Goal: Transaction & Acquisition: Purchase product/service

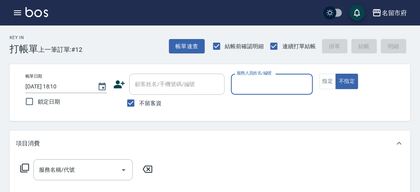
click at [250, 90] on input "服務人員姓名/編號" at bounding box center [272, 84] width 74 height 14
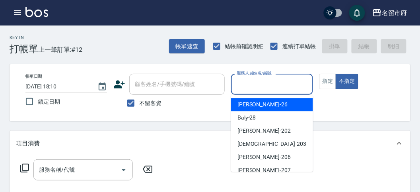
click at [255, 105] on span "[PERSON_NAME] -26" at bounding box center [263, 104] width 50 height 8
type input "[PERSON_NAME]-26"
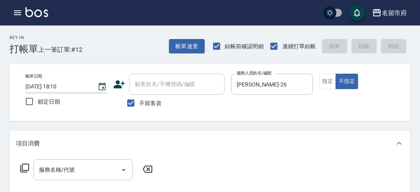
click at [22, 168] on icon at bounding box center [24, 168] width 9 height 9
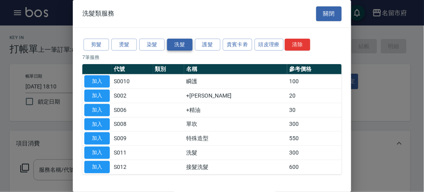
click at [178, 40] on button "洗髮" at bounding box center [179, 45] width 25 height 12
click at [104, 150] on button "加入" at bounding box center [96, 152] width 25 height 12
type input "洗髮(S011)"
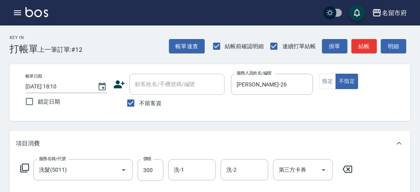
click at [25, 165] on icon at bounding box center [25, 168] width 10 height 10
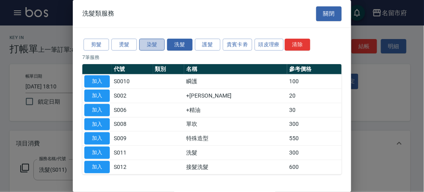
click at [157, 44] on button "染髮" at bounding box center [151, 45] width 25 height 12
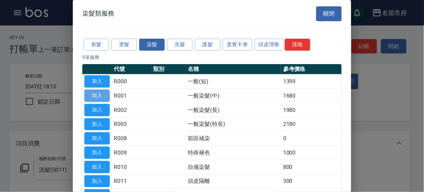
click at [105, 92] on button "加入" at bounding box center [96, 96] width 25 height 12
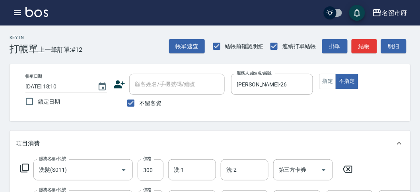
click at [27, 168] on icon at bounding box center [25, 168] width 10 height 10
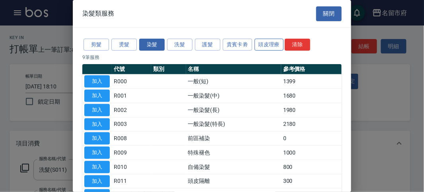
click at [268, 44] on button "頭皮理療" at bounding box center [269, 45] width 29 height 12
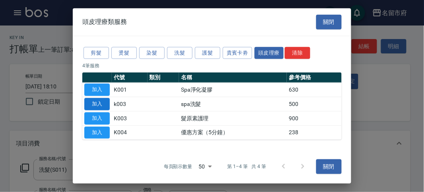
click at [103, 103] on button "加入" at bounding box center [96, 104] width 25 height 12
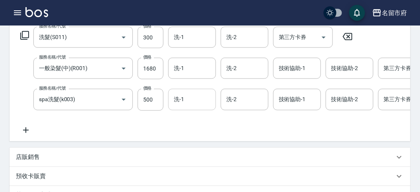
scroll to position [88, 0]
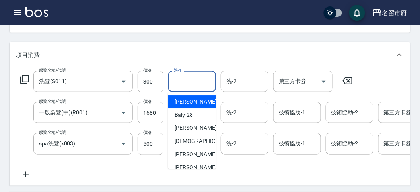
click at [187, 80] on input "洗-1" at bounding box center [192, 81] width 41 height 14
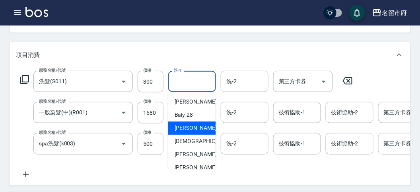
scroll to position [87, 0]
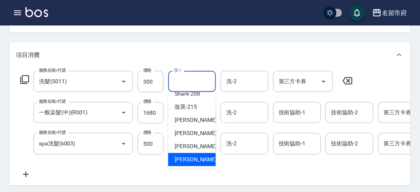
drag, startPoint x: 195, startPoint y: 160, endPoint x: 193, endPoint y: 152, distance: 8.2
click at [194, 160] on span "[PERSON_NAME] -222" at bounding box center [201, 159] width 53 height 8
type input "[PERSON_NAME]-222"
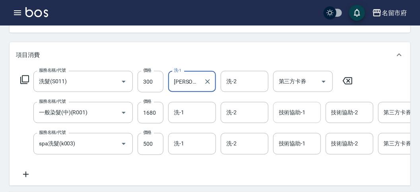
click at [286, 113] on input "技術協助-1" at bounding box center [297, 112] width 41 height 14
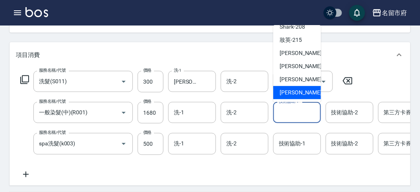
click at [312, 94] on div "[PERSON_NAME] -222" at bounding box center [297, 92] width 48 height 13
type input "[PERSON_NAME]-222"
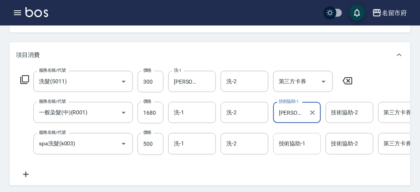
click at [294, 145] on input "技術協助-1" at bounding box center [297, 143] width 41 height 14
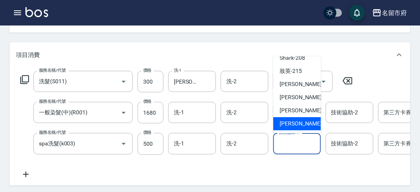
click at [301, 126] on span "[PERSON_NAME] -222" at bounding box center [306, 124] width 53 height 8
type input "[PERSON_NAME]-222"
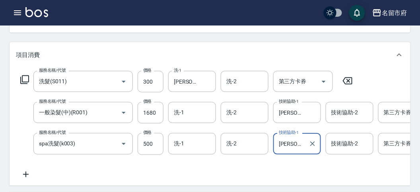
scroll to position [265, 0]
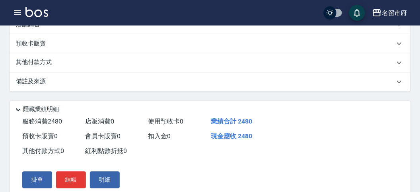
click at [46, 67] on p "其他付款方式" at bounding box center [36, 62] width 40 height 9
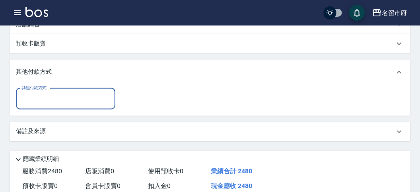
scroll to position [0, 0]
click at [45, 106] on input "其他付款方式" at bounding box center [65, 99] width 92 height 14
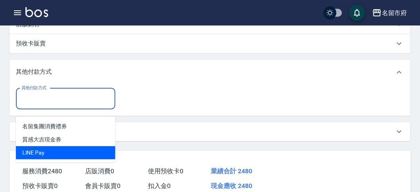
click at [58, 148] on span "LlNE Pay" at bounding box center [65, 152] width 99 height 13
type input "LlNE Pay"
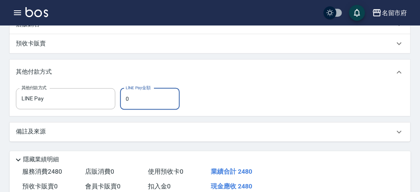
drag, startPoint x: 125, startPoint y: 106, endPoint x: 151, endPoint y: 106, distance: 26.7
click at [151, 106] on input "0" at bounding box center [150, 98] width 60 height 21
type input "2180"
click at [164, 165] on div "隱藏業績明細" at bounding box center [212, 160] width 397 height 10
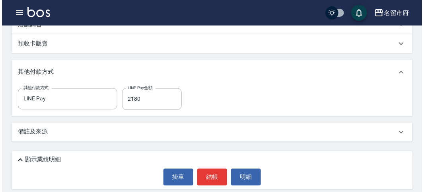
scroll to position [279, 0]
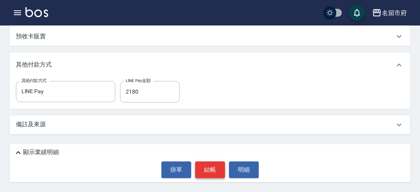
click at [213, 169] on button "結帳" at bounding box center [210, 170] width 30 height 17
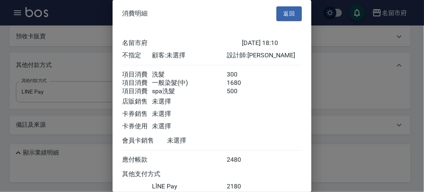
scroll to position [60, 0]
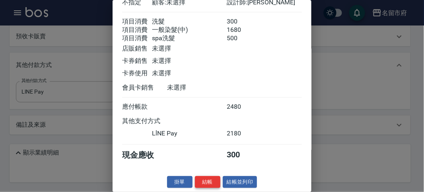
click at [206, 182] on button "結帳" at bounding box center [207, 182] width 25 height 12
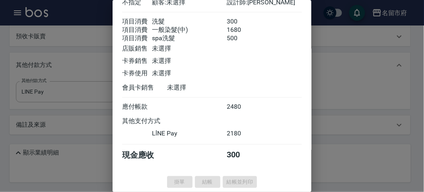
type input "[DATE] 18:46"
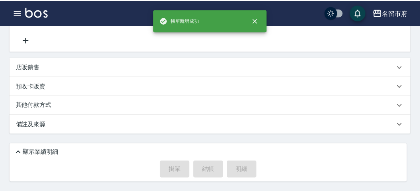
scroll to position [0, 0]
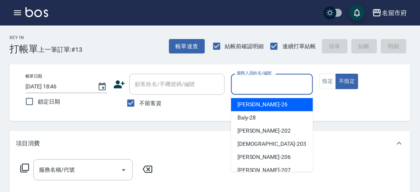
click at [251, 84] on input "服務人員姓名/編號" at bounding box center [272, 84] width 74 height 14
click at [257, 105] on div "[PERSON_NAME] -26" at bounding box center [272, 104] width 82 height 13
type input "[PERSON_NAME]-26"
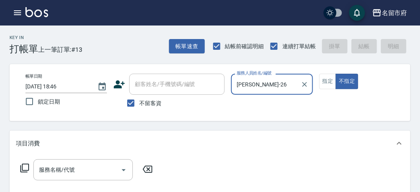
click at [22, 164] on icon at bounding box center [24, 168] width 9 height 9
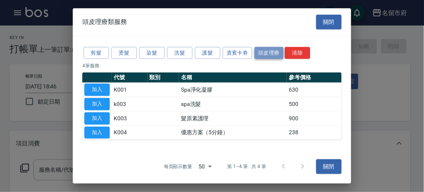
click at [275, 53] on button "頭皮理療" at bounding box center [269, 53] width 29 height 12
click at [89, 104] on button "加入" at bounding box center [96, 104] width 25 height 12
type input "spa洗髮(k003)"
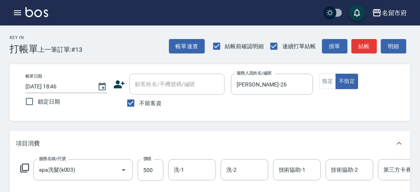
click at [27, 166] on icon at bounding box center [25, 168] width 10 height 10
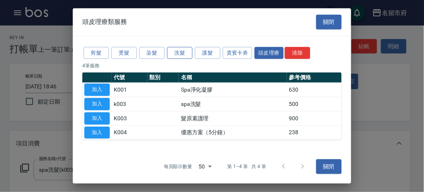
click at [179, 51] on button "洗髮" at bounding box center [179, 53] width 25 height 12
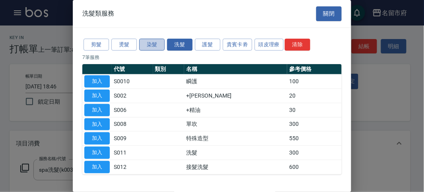
click at [158, 45] on button "染髮" at bounding box center [151, 45] width 25 height 12
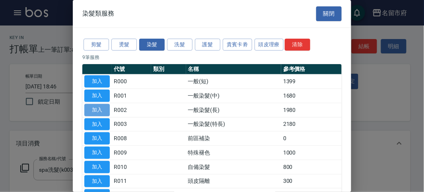
click at [106, 106] on button "加入" at bounding box center [96, 110] width 25 height 12
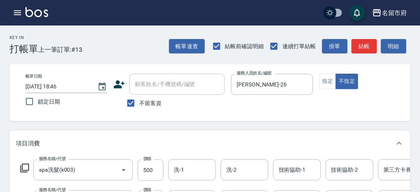
click at [26, 168] on icon at bounding box center [25, 168] width 10 height 10
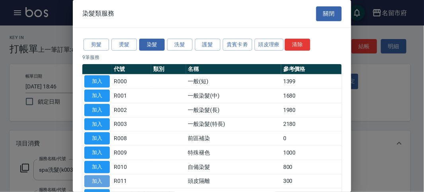
click at [97, 176] on button "加入" at bounding box center [96, 181] width 25 height 12
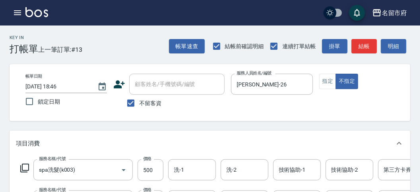
click at [25, 166] on icon at bounding box center [25, 168] width 10 height 10
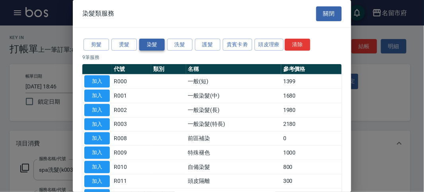
click at [154, 46] on button "染髮" at bounding box center [151, 45] width 25 height 12
click at [100, 82] on button "加入" at bounding box center [96, 81] width 25 height 12
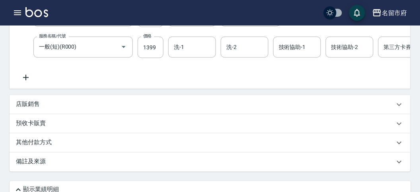
scroll to position [260, 0]
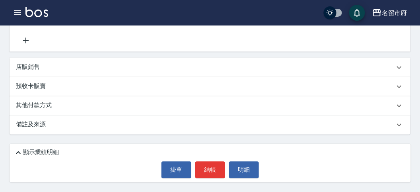
click at [52, 103] on p "其他付款方式" at bounding box center [36, 105] width 40 height 9
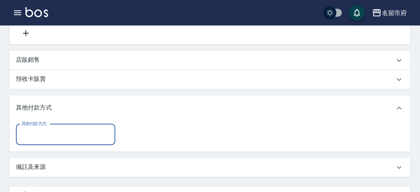
scroll to position [0, 0]
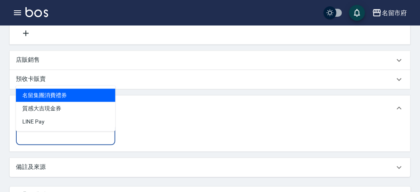
click at [58, 141] on input "其他付款方式" at bounding box center [65, 135] width 92 height 14
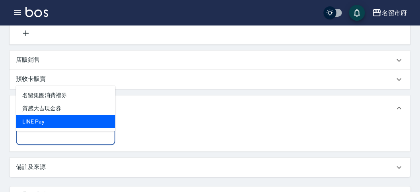
click at [56, 120] on span "LlNE Pay" at bounding box center [65, 121] width 99 height 13
type input "LlNE Pay"
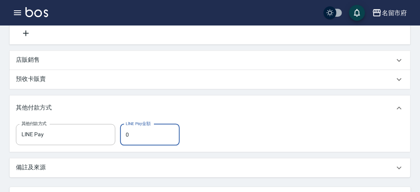
drag, startPoint x: 127, startPoint y: 142, endPoint x: 144, endPoint y: 139, distance: 17.3
click at [142, 139] on input "0" at bounding box center [150, 134] width 60 height 21
type input "2980"
click at [242, 121] on div "其他付款方式" at bounding box center [210, 107] width 401 height 25
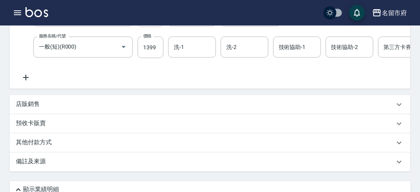
scroll to position [260, 0]
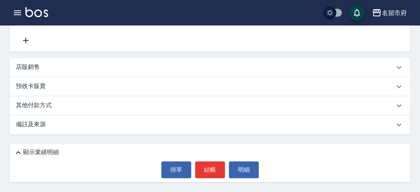
click at [22, 153] on icon at bounding box center [19, 153] width 10 height 10
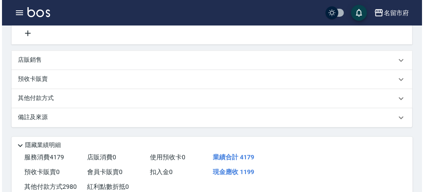
scroll to position [333, 0]
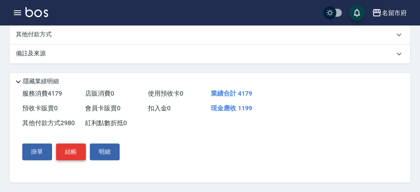
click at [75, 152] on button "結帳" at bounding box center [71, 151] width 30 height 17
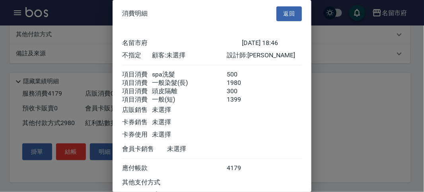
scroll to position [70, 0]
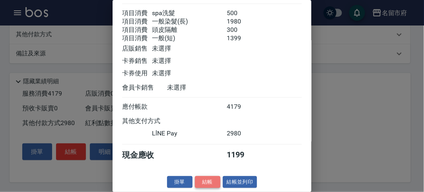
click at [208, 181] on button "結帳" at bounding box center [207, 182] width 25 height 12
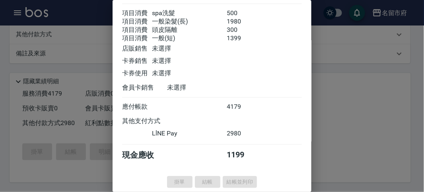
type input "[DATE] 18:47"
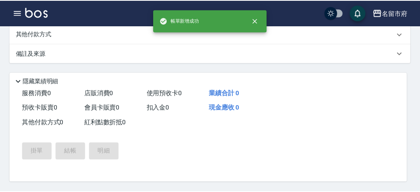
scroll to position [0, 0]
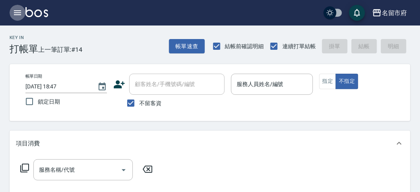
click at [17, 12] on icon "button" at bounding box center [18, 13] width 10 height 10
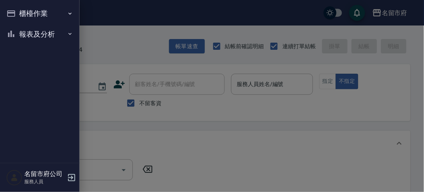
click at [25, 14] on button "櫃檯作業" at bounding box center [39, 13] width 73 height 21
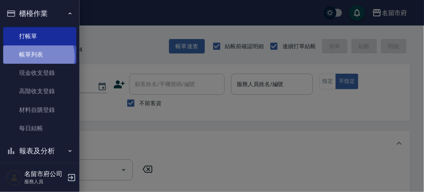
click at [36, 56] on link "帳單列表" at bounding box center [39, 54] width 73 height 18
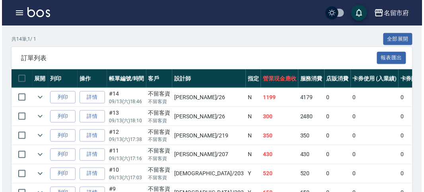
scroll to position [353, 0]
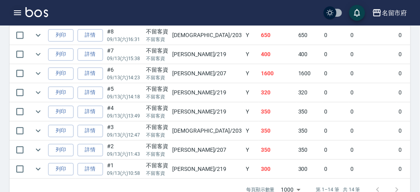
click at [18, 12] on icon "button" at bounding box center [17, 12] width 7 height 5
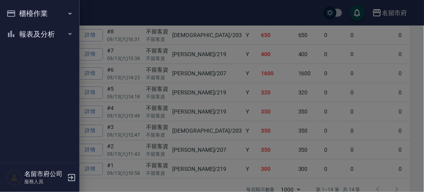
click at [20, 12] on button "櫃檯作業" at bounding box center [39, 13] width 73 height 21
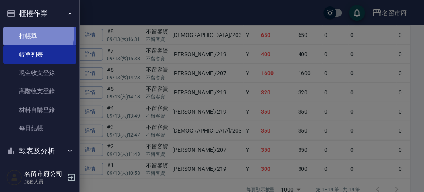
click at [25, 34] on link "打帳單" at bounding box center [39, 36] width 73 height 18
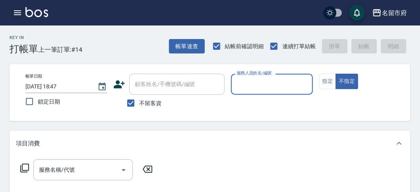
click at [18, 13] on icon "button" at bounding box center [18, 13] width 10 height 10
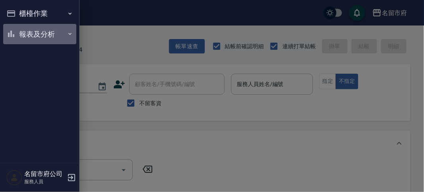
click at [29, 33] on button "報表及分析" at bounding box center [39, 34] width 73 height 21
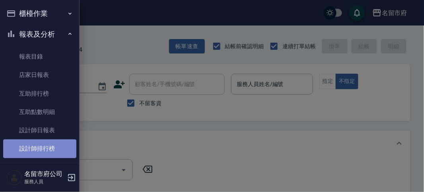
click at [43, 150] on link "設計師排行榜" at bounding box center [39, 148] width 73 height 18
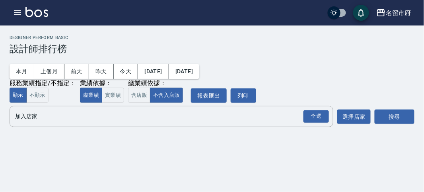
click at [43, 150] on div "名留市府 [DATE] - [DATE] 設計師排行榜 列印時間： [DATE][PHONE_NUMBER]:47 Designer Perform Basi…" at bounding box center [212, 96] width 424 height 192
click at [23, 68] on button "本月" at bounding box center [22, 71] width 25 height 15
click at [316, 115] on div "全選" at bounding box center [316, 116] width 25 height 12
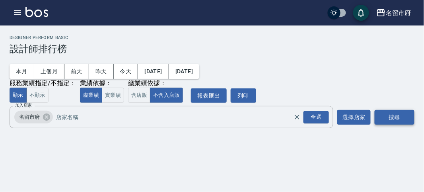
click at [384, 119] on button "搜尋" at bounding box center [395, 117] width 40 height 15
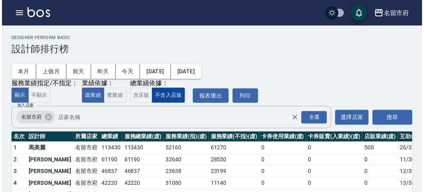
scroll to position [70, 0]
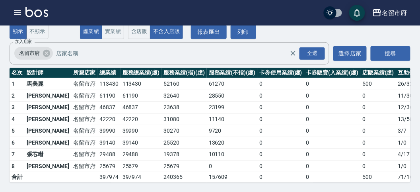
click at [97, 101] on td "46837" at bounding box center [108, 107] width 23 height 12
click at [21, 10] on button "button" at bounding box center [18, 13] width 16 height 16
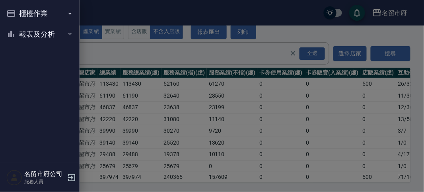
drag, startPoint x: 17, startPoint y: 11, endPoint x: 21, endPoint y: 14, distance: 4.3
click at [17, 12] on button "櫃檯作業" at bounding box center [39, 13] width 73 height 21
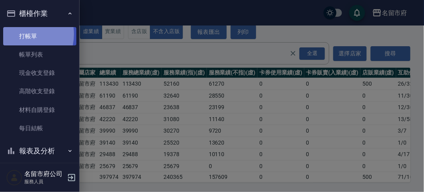
click at [21, 34] on link "打帳單" at bounding box center [39, 36] width 73 height 18
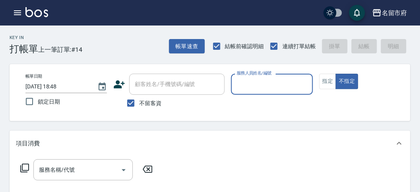
click at [271, 80] on input "服務人員姓名/編號" at bounding box center [272, 84] width 74 height 14
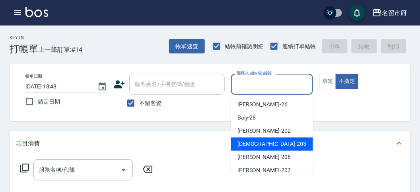
click at [281, 144] on div "聖德 -203" at bounding box center [272, 143] width 82 height 13
type input "聖德-203"
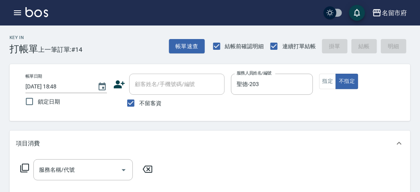
click at [25, 167] on icon at bounding box center [25, 168] width 10 height 10
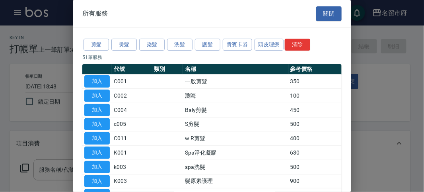
drag, startPoint x: 283, startPoint y: 49, endPoint x: 275, endPoint y: 47, distance: 9.2
click at [283, 49] on div "剪髮 燙髮 染髮 洗髮 護髮 貴賓卡劵 頭皮理療 清除" at bounding box center [211, 44] width 259 height 15
click at [275, 46] on button "頭皮理療" at bounding box center [269, 45] width 29 height 12
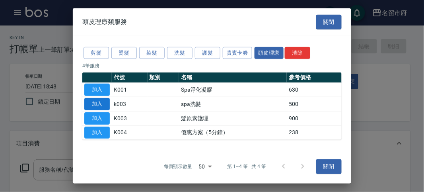
click at [106, 103] on button "加入" at bounding box center [96, 104] width 25 height 12
type input "spa洗髮(k003)"
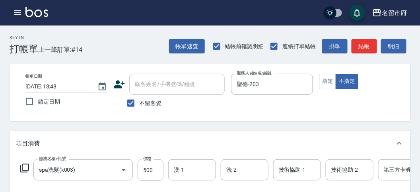
click at [27, 168] on icon at bounding box center [25, 168] width 10 height 10
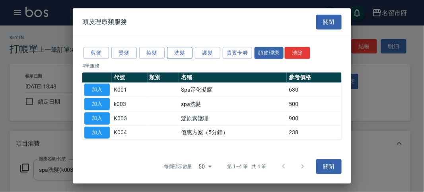
click at [187, 51] on button "洗髮" at bounding box center [179, 53] width 25 height 12
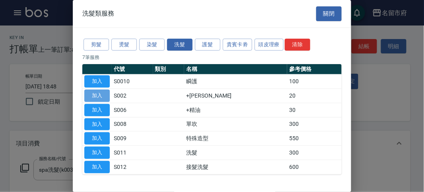
click at [101, 92] on button "加入" at bounding box center [96, 96] width 25 height 12
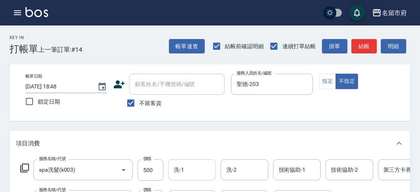
click at [201, 170] on input "洗-1" at bounding box center [192, 170] width 41 height 14
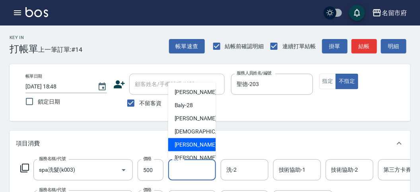
scroll to position [87, 0]
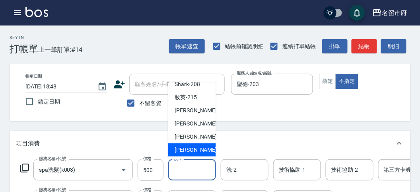
click at [198, 147] on span "[PERSON_NAME] -222" at bounding box center [201, 150] width 53 height 8
type input "[PERSON_NAME]-222"
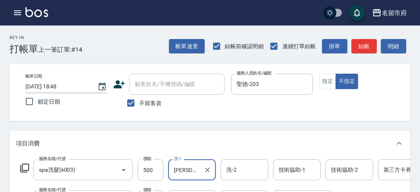
scroll to position [88, 0]
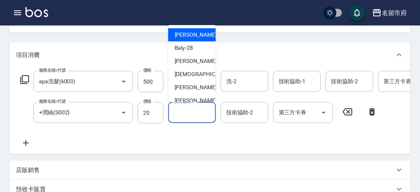
click at [187, 115] on input "技術協助-1" at bounding box center [192, 112] width 41 height 14
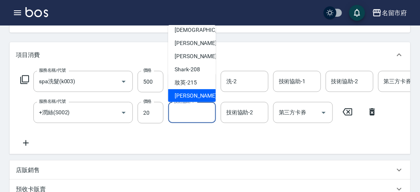
scroll to position [87, 0]
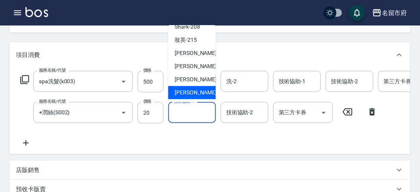
click at [197, 88] on span "[PERSON_NAME] -222" at bounding box center [201, 92] width 53 height 8
type input "[PERSON_NAME]-222"
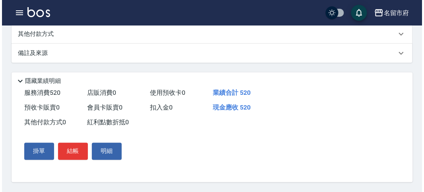
scroll to position [271, 0]
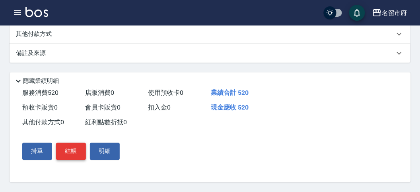
click at [66, 151] on button "結帳" at bounding box center [71, 151] width 30 height 17
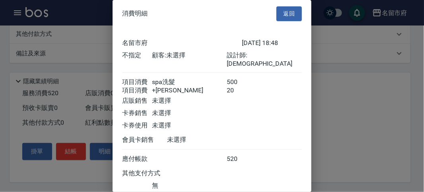
scroll to position [53, 0]
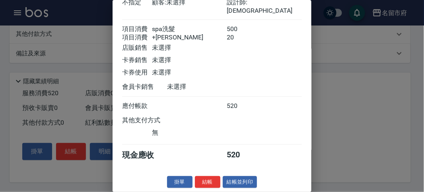
click at [211, 182] on button "結帳" at bounding box center [207, 182] width 25 height 12
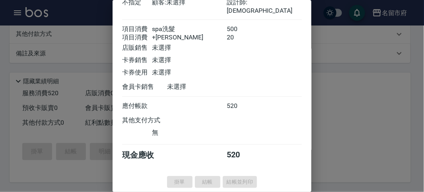
type input "[DATE] 19:09"
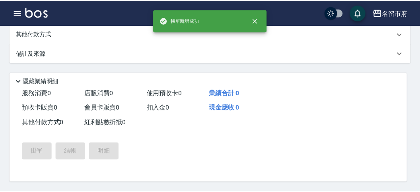
scroll to position [0, 0]
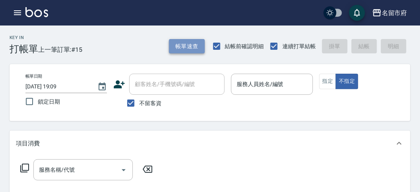
click at [178, 46] on button "帳單速查" at bounding box center [187, 46] width 36 height 15
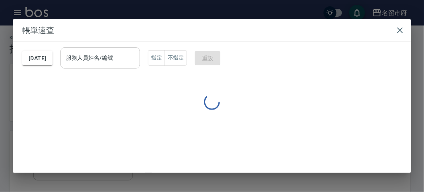
click at [136, 62] on input "服務人員姓名/編號" at bounding box center [100, 58] width 72 height 14
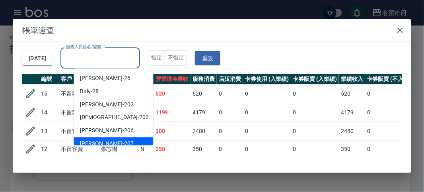
click at [106, 140] on div "[PERSON_NAME] -207" at bounding box center [114, 143] width 80 height 13
type input "[PERSON_NAME]-207"
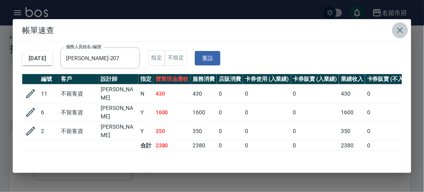
click at [403, 30] on icon "button" at bounding box center [400, 30] width 10 height 10
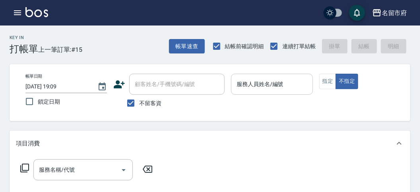
click at [269, 84] on input "服務人員姓名/編號" at bounding box center [272, 84] width 74 height 14
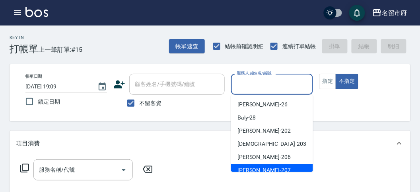
click at [255, 167] on span "[PERSON_NAME] -207" at bounding box center [264, 170] width 53 height 8
type input "[PERSON_NAME]-207"
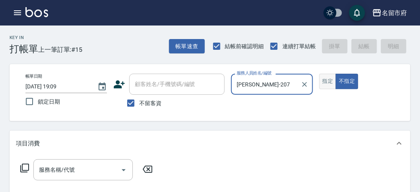
click at [328, 85] on button "指定" at bounding box center [327, 82] width 17 height 16
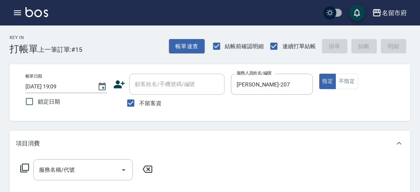
click at [21, 169] on icon at bounding box center [25, 168] width 10 height 10
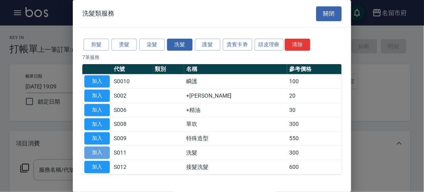
click at [105, 154] on button "加入" at bounding box center [96, 152] width 25 height 12
type input "洗髮(S011)"
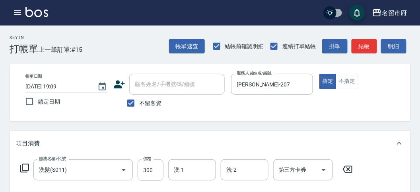
click at [21, 166] on icon at bounding box center [24, 168] width 9 height 9
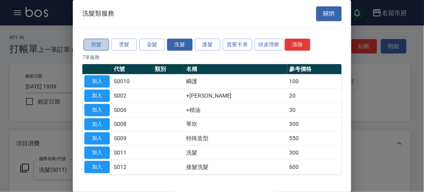
click at [98, 40] on button "剪髮" at bounding box center [96, 45] width 25 height 12
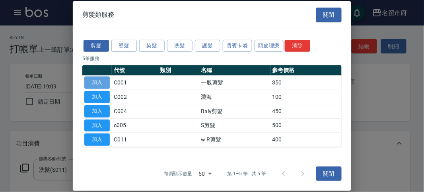
click at [98, 78] on button "加入" at bounding box center [96, 82] width 25 height 12
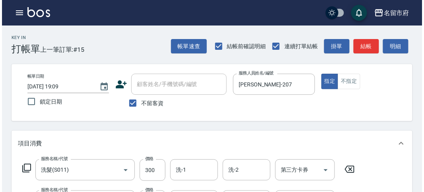
scroll to position [264, 0]
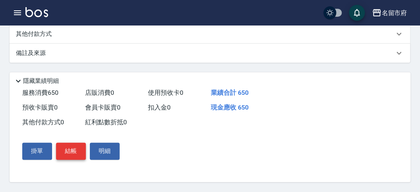
click at [70, 150] on button "結帳" at bounding box center [71, 151] width 30 height 17
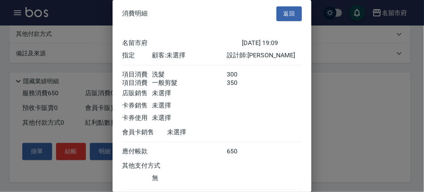
scroll to position [53, 0]
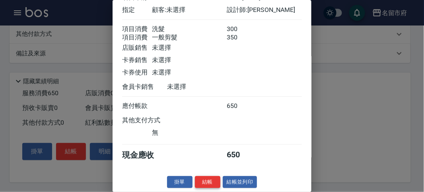
click at [209, 181] on button "結帳" at bounding box center [207, 182] width 25 height 12
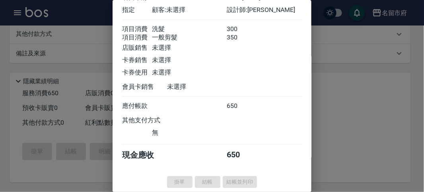
type input "[DATE] 19:11"
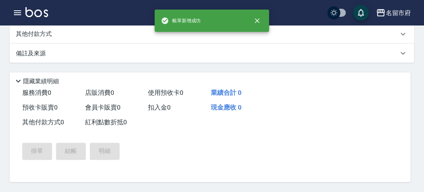
scroll to position [0, 0]
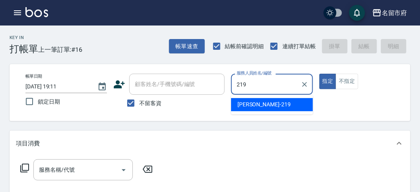
type input "[PERSON_NAME]-219"
type button "true"
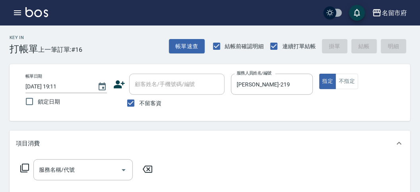
click at [23, 169] on icon at bounding box center [25, 168] width 10 height 10
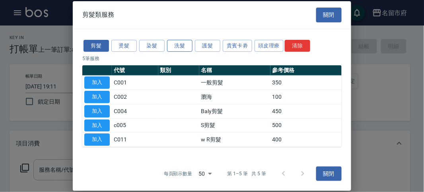
click at [183, 48] on button "洗髮" at bounding box center [179, 45] width 25 height 12
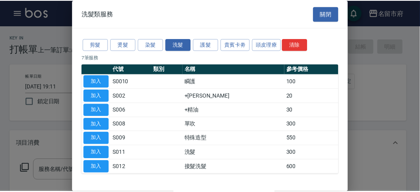
scroll to position [24, 0]
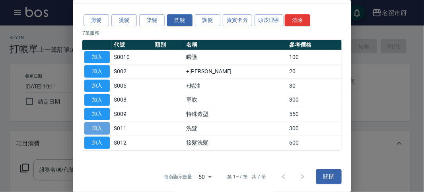
click at [105, 128] on button "加入" at bounding box center [96, 128] width 25 height 12
type input "洗髮(S011)"
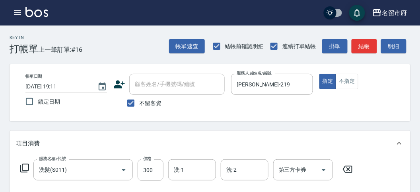
click at [23, 171] on icon at bounding box center [24, 168] width 9 height 9
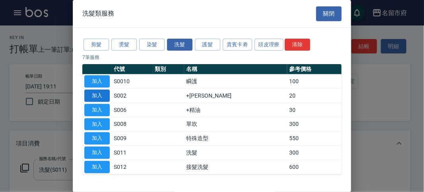
click at [105, 96] on button "加入" at bounding box center [96, 96] width 25 height 12
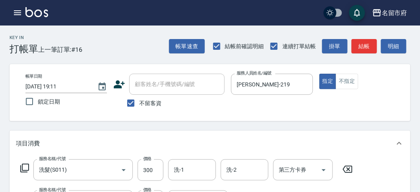
scroll to position [221, 0]
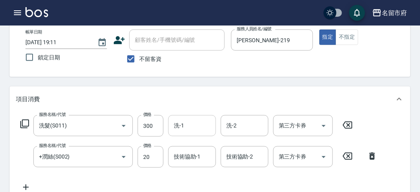
click at [180, 117] on div "洗-1" at bounding box center [192, 125] width 48 height 21
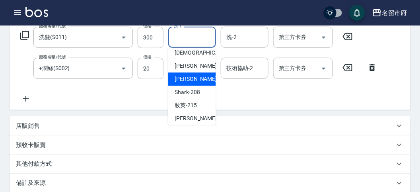
scroll to position [87, 0]
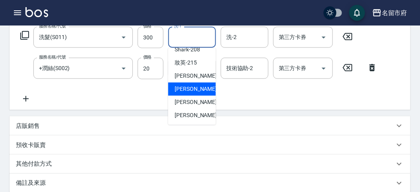
click at [195, 93] on div "Min Min -218" at bounding box center [192, 88] width 48 height 13
type input "Min Min-218"
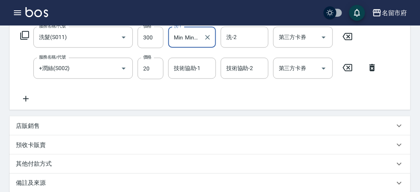
type input "[DATE] 19:15"
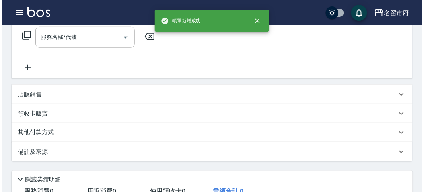
scroll to position [0, 0]
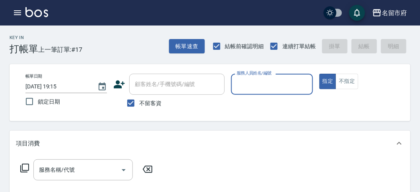
click at [261, 90] on input "服務人員姓名/編號" at bounding box center [272, 84] width 74 height 14
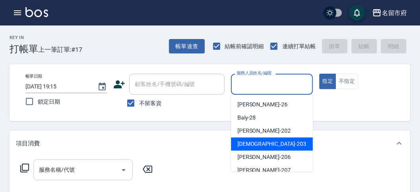
drag, startPoint x: 257, startPoint y: 145, endPoint x: 40, endPoint y: 160, distance: 217.3
click at [257, 146] on span "聖德 -203" at bounding box center [272, 144] width 69 height 8
type input "聖德-203"
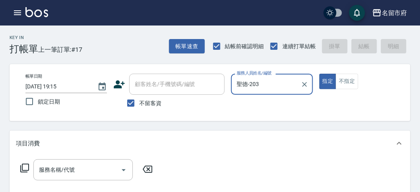
click at [27, 165] on icon at bounding box center [25, 168] width 10 height 10
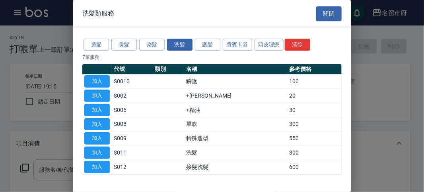
click at [28, 164] on div at bounding box center [212, 96] width 424 height 192
drag, startPoint x: 275, startPoint y: 39, endPoint x: 266, endPoint y: 46, distance: 11.0
click at [274, 40] on button "頭皮理療" at bounding box center [269, 45] width 29 height 12
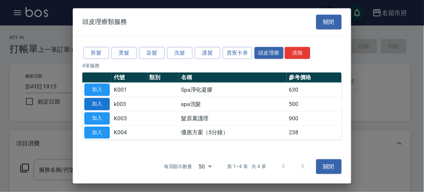
click at [99, 106] on button "加入" at bounding box center [96, 104] width 25 height 12
type input "spa洗髮(k003)"
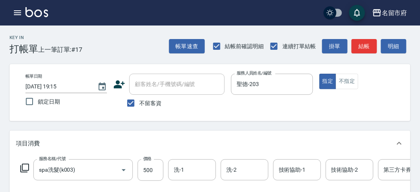
click at [26, 166] on icon at bounding box center [25, 168] width 10 height 10
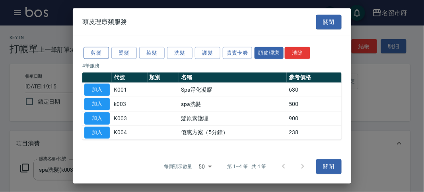
click at [94, 54] on button "剪髮" at bounding box center [96, 53] width 25 height 12
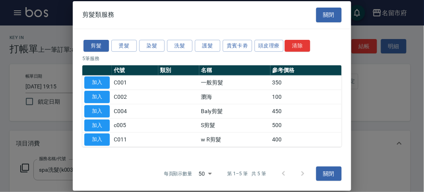
click at [100, 103] on td "加入" at bounding box center [96, 97] width 29 height 14
click at [101, 98] on button "加入" at bounding box center [96, 97] width 25 height 12
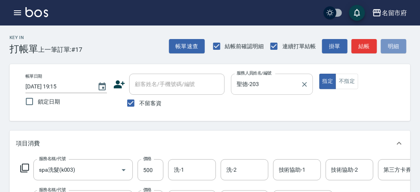
drag, startPoint x: 397, startPoint y: 46, endPoint x: 292, endPoint y: 94, distance: 115.7
click at [396, 46] on button "明細" at bounding box center [393, 46] width 25 height 15
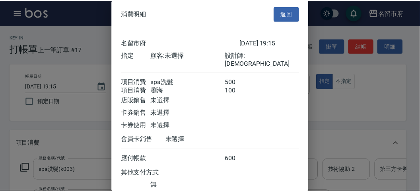
scroll to position [53, 0]
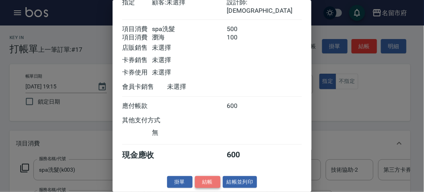
click at [212, 182] on button "結帳" at bounding box center [207, 182] width 25 height 12
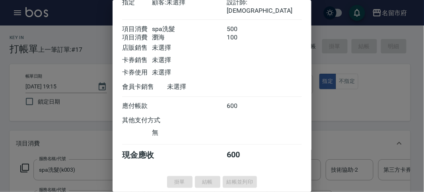
type input "[DATE] 19:22"
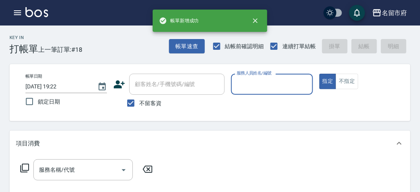
click at [271, 84] on input "服務人員姓名/編號" at bounding box center [272, 84] width 74 height 14
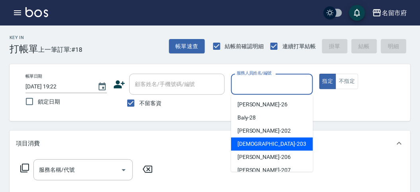
drag, startPoint x: 263, startPoint y: 140, endPoint x: 137, endPoint y: 163, distance: 127.4
click at [263, 141] on div "聖德 -203" at bounding box center [272, 143] width 82 height 13
type input "聖德-203"
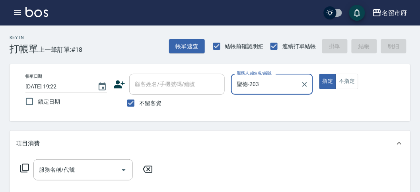
click at [307, 89] on div at bounding box center [304, 84] width 10 height 21
click at [302, 85] on icon "Clear" at bounding box center [305, 84] width 8 height 8
click at [18, 13] on icon "button" at bounding box center [17, 12] width 7 height 5
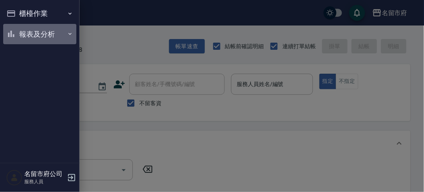
click at [26, 29] on button "報表及分析" at bounding box center [39, 34] width 73 height 21
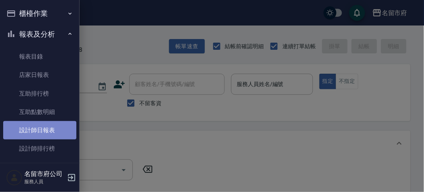
click at [41, 131] on link "設計師日報表" at bounding box center [39, 130] width 73 height 18
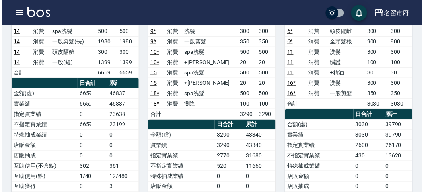
scroll to position [88, 0]
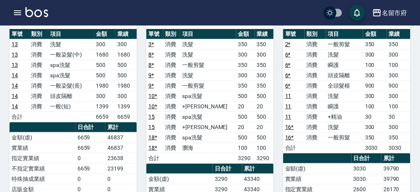
click at [21, 8] on icon "button" at bounding box center [18, 13] width 10 height 10
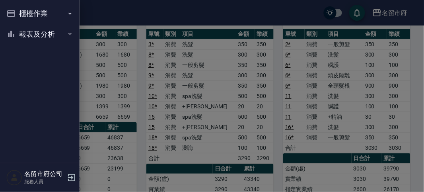
click at [21, 8] on button "櫃檯作業" at bounding box center [39, 13] width 73 height 21
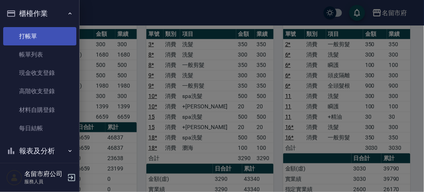
click at [41, 38] on link "打帳單" at bounding box center [39, 36] width 73 height 18
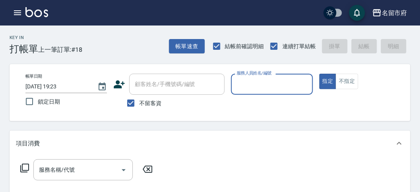
click at [98, 37] on div "Key In 打帳單 上一筆訂單:#18 帳單速查 結帳前確認明細 連續打單結帳 掛單 結帳 明細" at bounding box center [205, 39] width 411 height 29
